Goal: Task Accomplishment & Management: Manage account settings

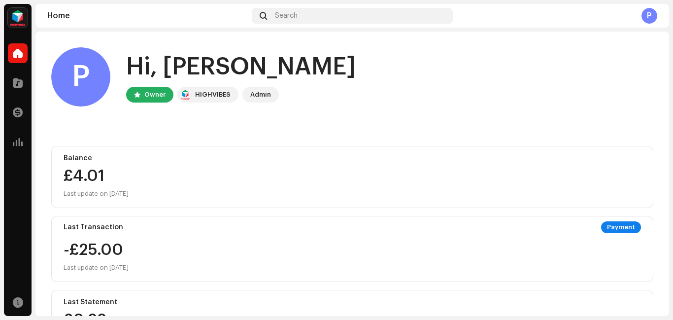
click at [130, 26] on div "Home Search P" at bounding box center [352, 16] width 634 height 24
click at [18, 85] on span at bounding box center [18, 83] width 10 height 8
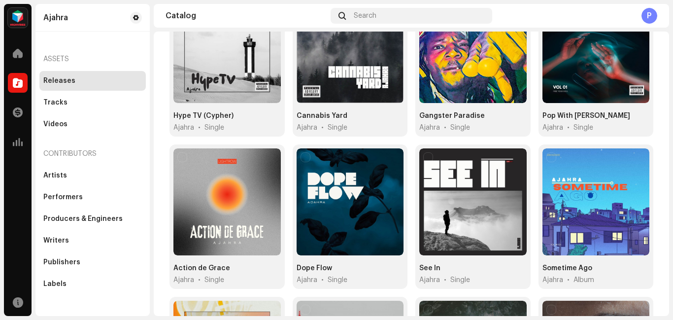
scroll to position [137, 0]
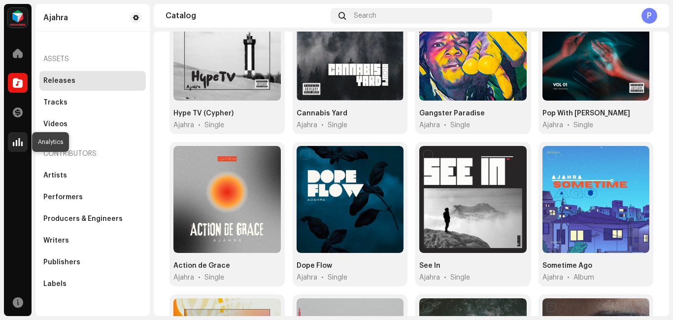
click at [21, 142] on span at bounding box center [18, 142] width 10 height 8
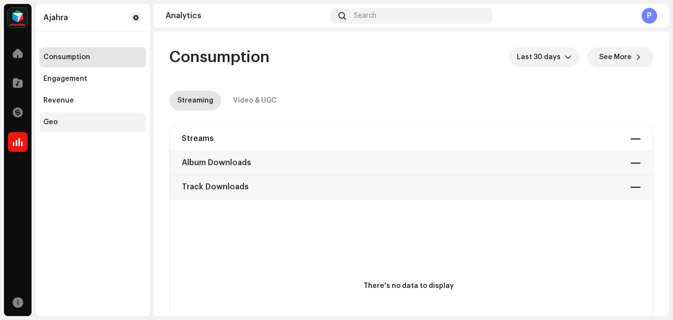
click at [61, 120] on div "Geo" at bounding box center [92, 122] width 99 height 8
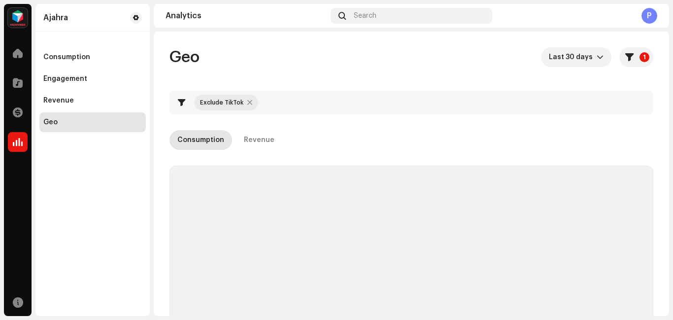
checkbox input "true"
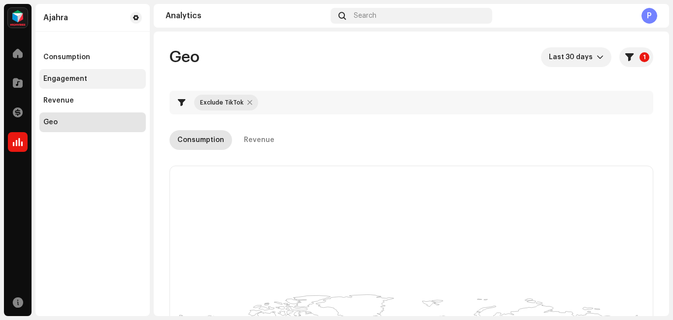
click at [78, 79] on div "Engagement" at bounding box center [65, 79] width 44 height 8
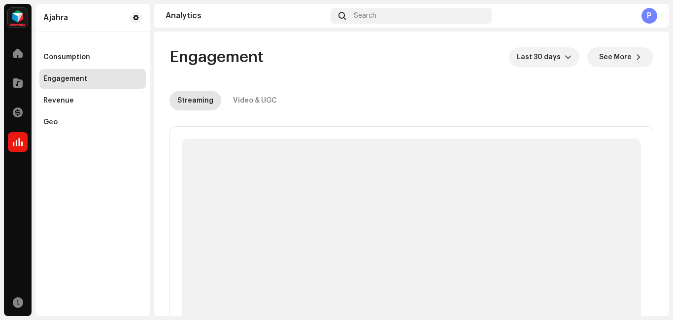
click at [78, 79] on div "Engagement" at bounding box center [65, 79] width 44 height 8
click at [87, 52] on div "Consumption" at bounding box center [92, 57] width 106 height 20
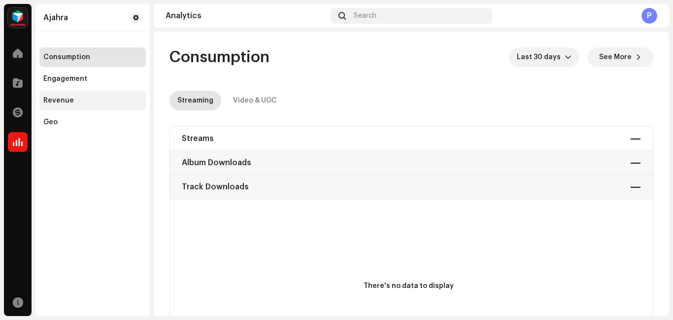
click at [77, 101] on div "Revenue" at bounding box center [92, 101] width 99 height 8
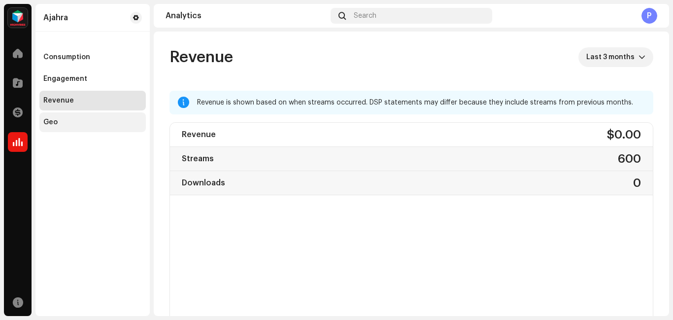
click at [50, 123] on div "Geo" at bounding box center [50, 122] width 14 height 8
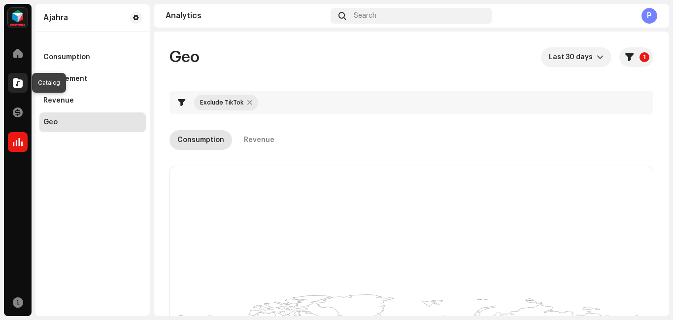
click at [15, 81] on span at bounding box center [18, 83] width 10 height 8
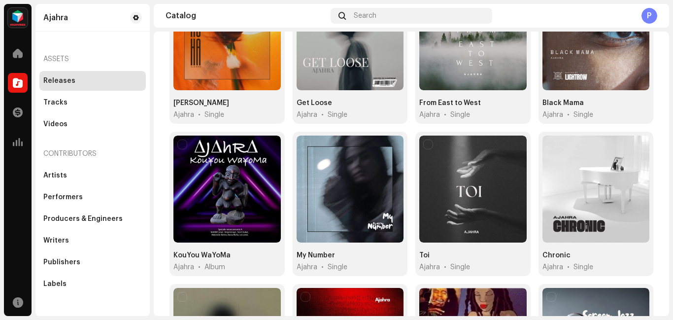
scroll to position [458, 0]
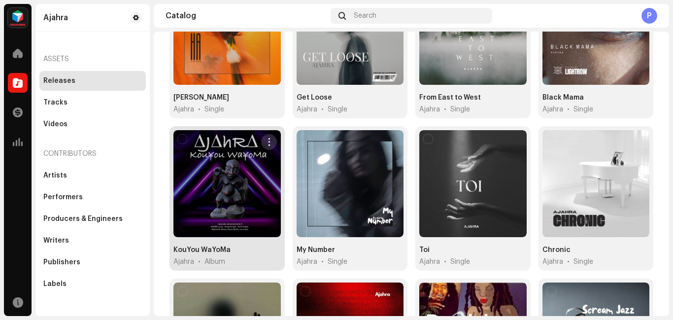
click at [265, 139] on span "button" at bounding box center [268, 142] width 7 height 8
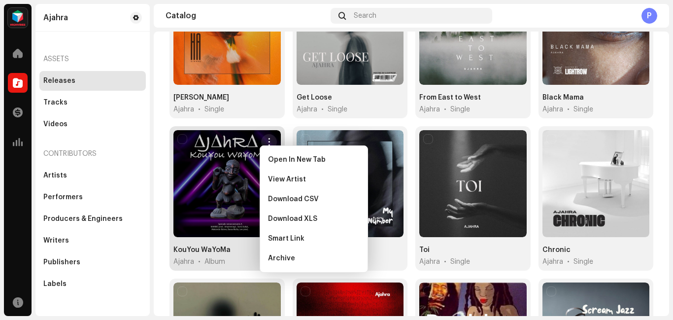
click at [229, 185] on div at bounding box center [227, 183] width 107 height 107
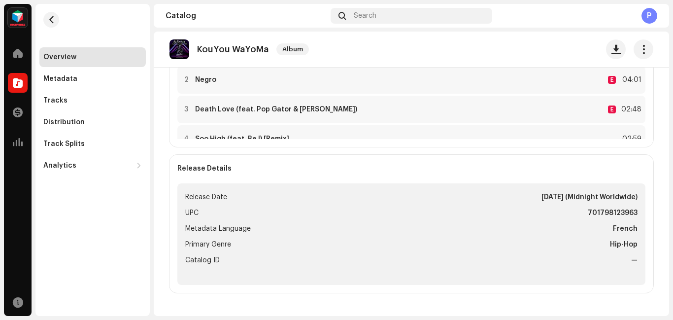
scroll to position [288, 0]
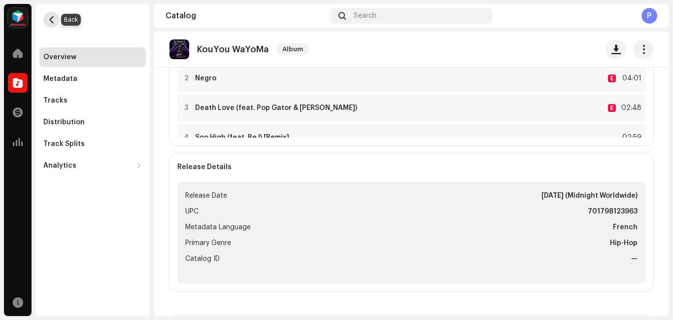
click at [50, 16] on span "button" at bounding box center [51, 20] width 7 height 8
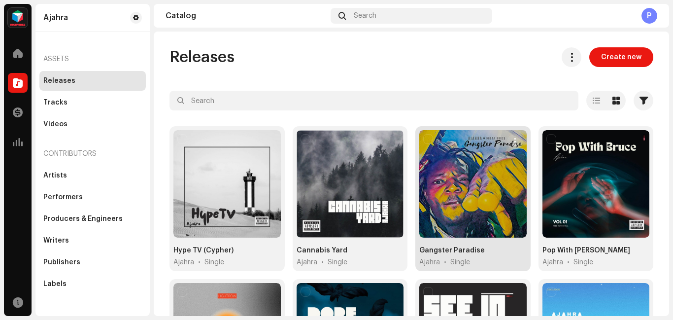
click at [481, 177] on div at bounding box center [473, 183] width 107 height 107
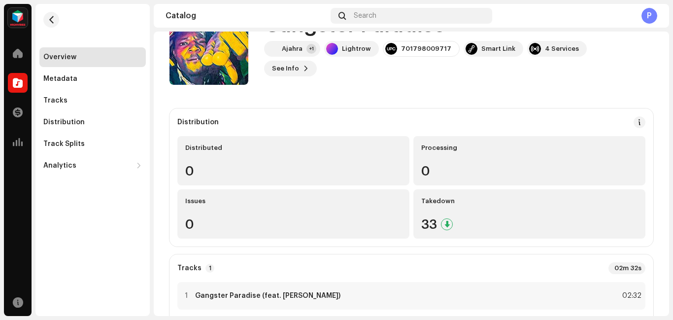
scroll to position [8, 0]
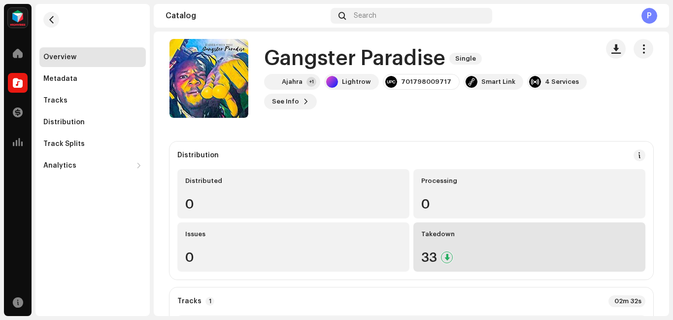
click at [473, 252] on div "33" at bounding box center [530, 257] width 216 height 13
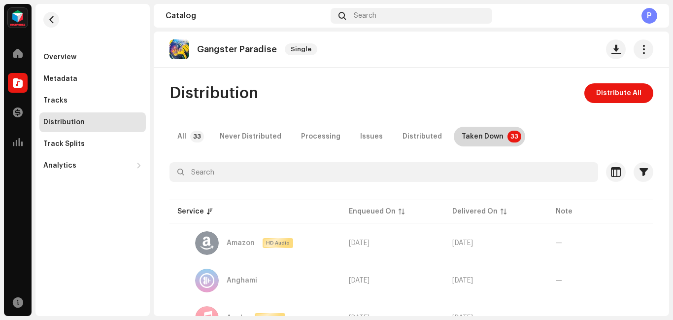
click at [479, 135] on div "Taken Down" at bounding box center [483, 137] width 42 height 20
click at [472, 135] on div "Taken Down" at bounding box center [483, 137] width 42 height 20
click at [52, 17] on span "button" at bounding box center [51, 20] width 7 height 8
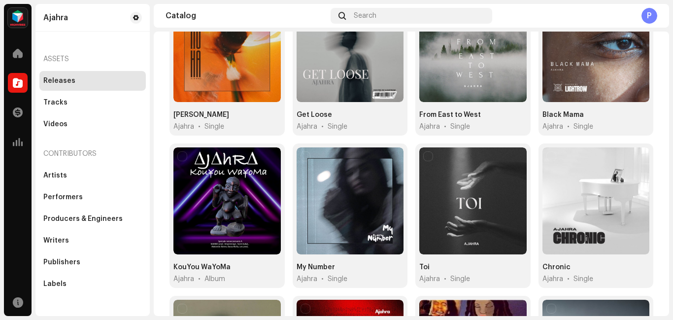
scroll to position [449, 0]
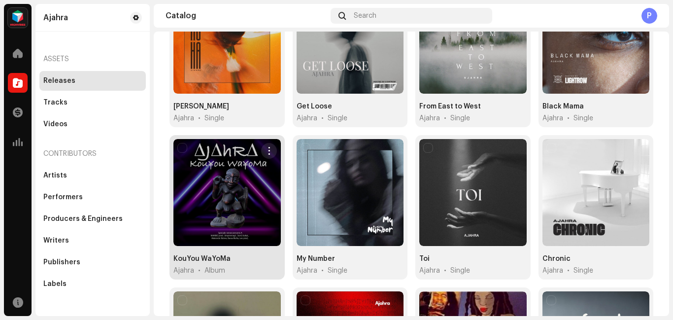
click at [244, 194] on div at bounding box center [227, 192] width 107 height 107
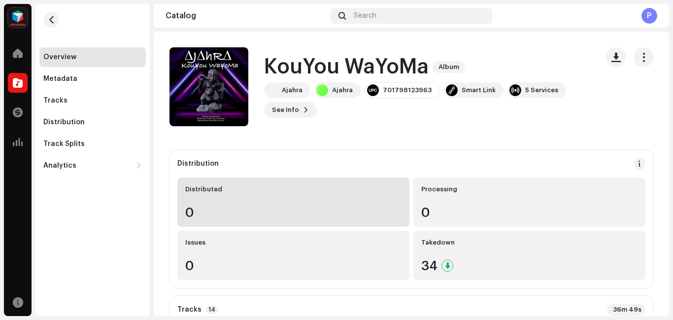
click at [340, 215] on div "0" at bounding box center [293, 212] width 216 height 13
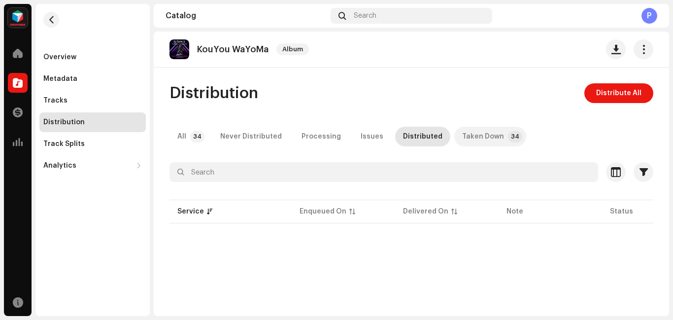
click at [491, 136] on p-tab "Taken Down 34" at bounding box center [491, 137] width 72 height 20
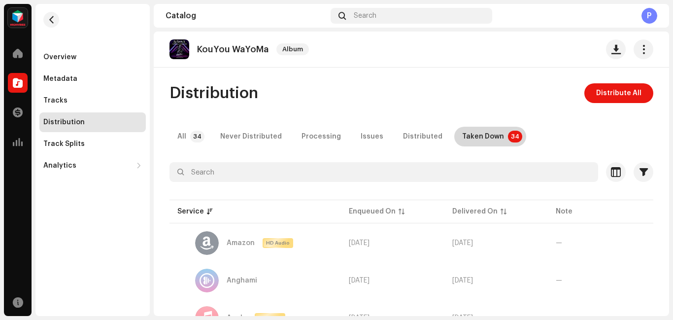
click at [485, 134] on div "Taken Down" at bounding box center [483, 137] width 42 height 20
click at [619, 91] on span "Distribute All" at bounding box center [619, 93] width 45 height 20
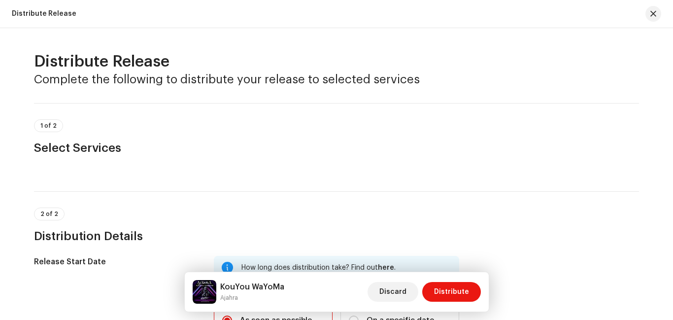
click at [668, 286] on div "Distribute Release Complete the following to distribute your release to selecte…" at bounding box center [336, 174] width 673 height 292
drag, startPoint x: 668, startPoint y: 46, endPoint x: 668, endPoint y: 102, distance: 56.2
click at [668, 102] on div "Distribute Release Complete the following to distribute your release to selecte…" at bounding box center [336, 174] width 673 height 292
click at [352, 293] on div "KouYou WaYoMa Ajahra Discard Distribute" at bounding box center [337, 292] width 288 height 24
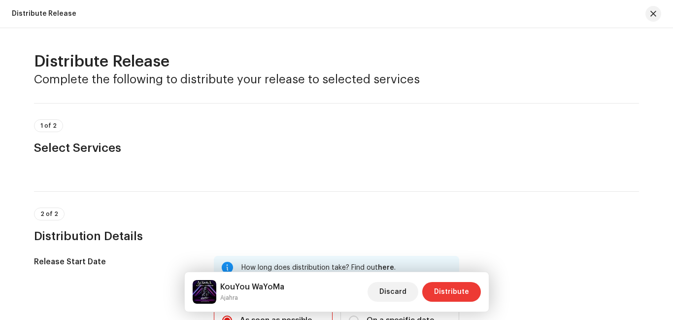
click at [445, 294] on span "Distribute" at bounding box center [451, 292] width 35 height 20
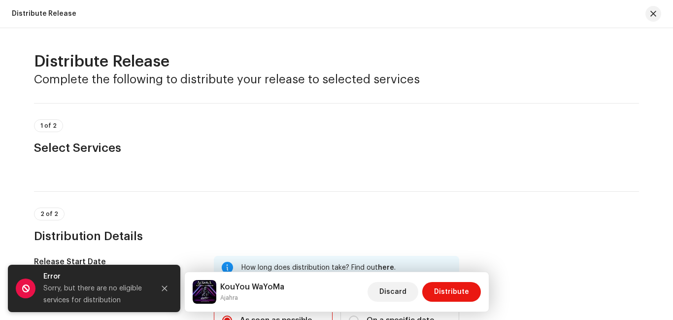
click at [666, 293] on div "Distribute Release Complete the following to distribute your release to selecte…" at bounding box center [336, 174] width 673 height 292
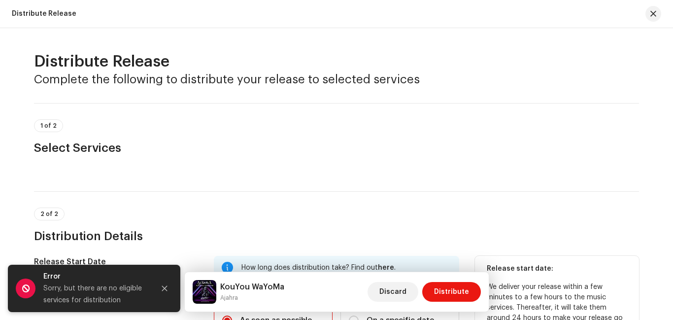
click at [534, 281] on div "Release start date: We deliver your release within a few minutes to a few hours…" at bounding box center [557, 325] width 141 height 122
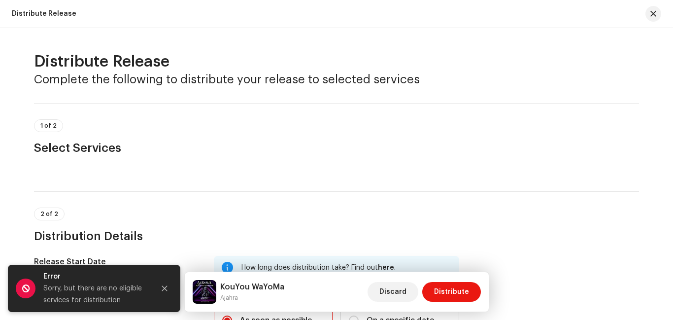
click at [360, 285] on div "KouYou WaYoMa Ajahra Discard Distribute" at bounding box center [337, 292] width 288 height 24
click at [312, 302] on div "KouYou WaYoMa Ajahra Discard Distribute" at bounding box center [337, 292] width 288 height 24
click at [162, 287] on icon "Close" at bounding box center [164, 288] width 7 height 7
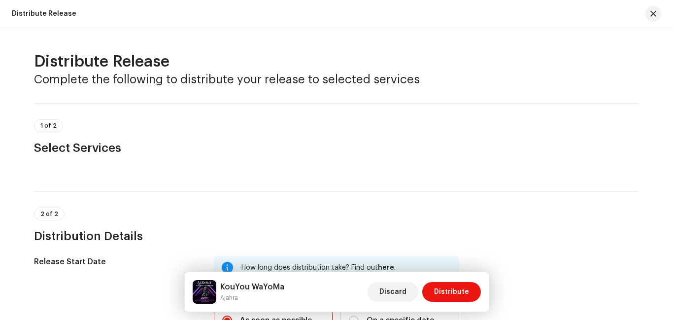
click at [339, 294] on div "KouYou WaYoMa Ajahra Discard Distribute" at bounding box center [337, 292] width 288 height 24
click at [394, 290] on span "Discard" at bounding box center [393, 292] width 27 height 20
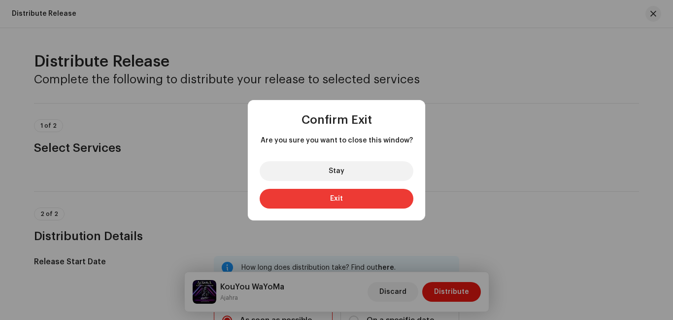
click at [358, 201] on button "Exit" at bounding box center [337, 199] width 154 height 20
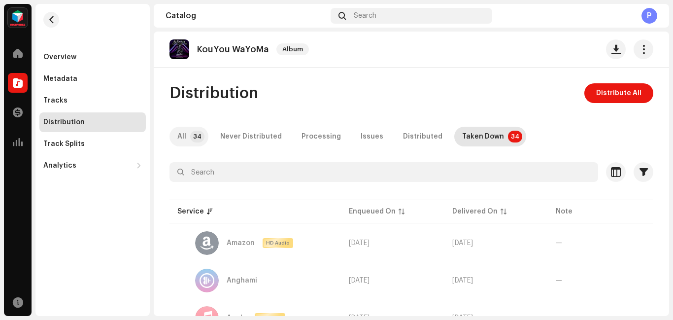
click at [192, 136] on p-badge "34" at bounding box center [197, 137] width 14 height 12
click at [490, 135] on p-tab "Taken Down 34" at bounding box center [491, 137] width 72 height 20
click at [508, 138] on p-badge "34" at bounding box center [515, 137] width 14 height 12
click at [86, 144] on div "Track Splits" at bounding box center [92, 144] width 99 height 8
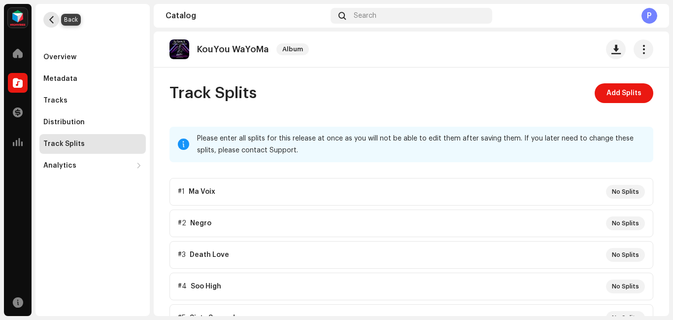
click at [52, 18] on span "button" at bounding box center [51, 20] width 7 height 8
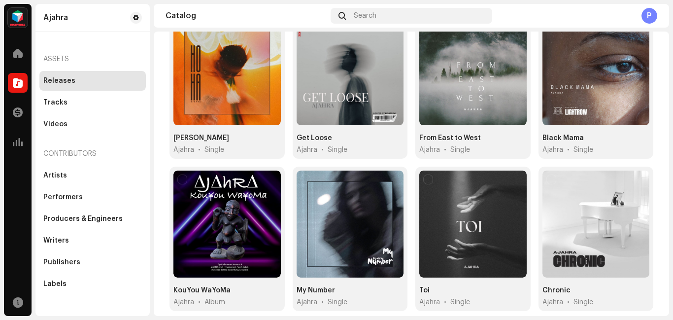
scroll to position [419, 0]
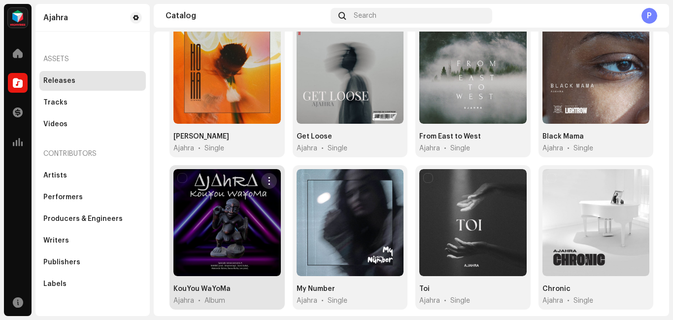
click at [271, 177] on span "button" at bounding box center [268, 181] width 7 height 8
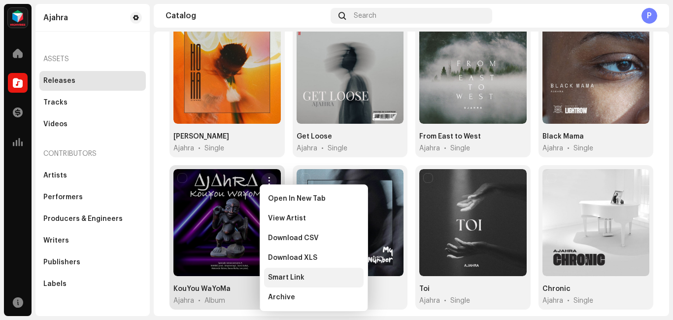
click at [301, 280] on span "Smart Link" at bounding box center [286, 278] width 36 height 8
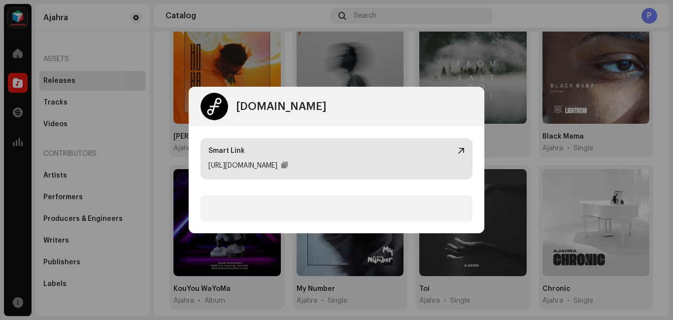
click at [461, 151] on div at bounding box center [461, 151] width 7 height 8
